Goal: Use online tool/utility

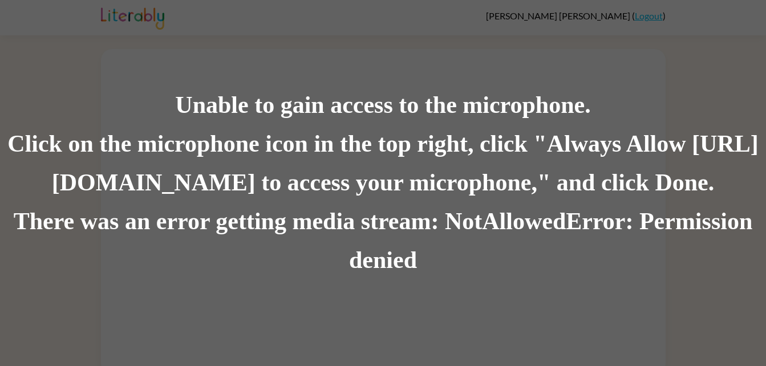
click at [478, 253] on div "There was an error getting media stream: NotAllowedError: Permission denied" at bounding box center [383, 241] width 766 height 78
click at [688, 289] on div "Unable to gain access to the microphone. Click on the microphone icon in the to…" at bounding box center [383, 183] width 766 height 366
